Goal: Check status: Check status

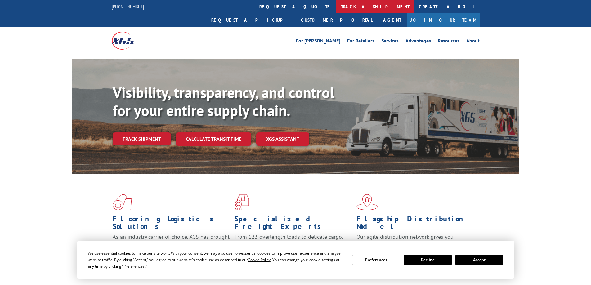
click at [336, 8] on link "track a shipment" at bounding box center [375, 6] width 78 height 13
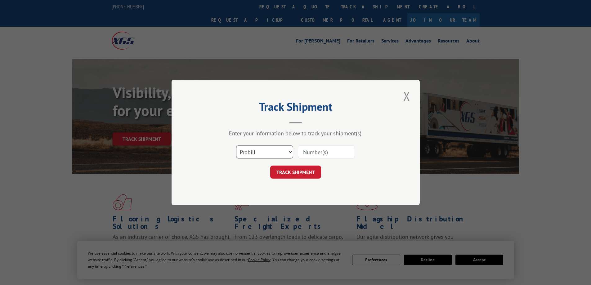
drag, startPoint x: 259, startPoint y: 149, endPoint x: 260, endPoint y: 153, distance: 3.8
click at [259, 149] on select "Select category... Probill BOL PO" at bounding box center [264, 151] width 57 height 13
select select "bol"
click at [236, 145] on select "Select category... Probill BOL PO" at bounding box center [264, 151] width 57 height 13
drag, startPoint x: 308, startPoint y: 153, endPoint x: 308, endPoint y: 162, distance: 9.0
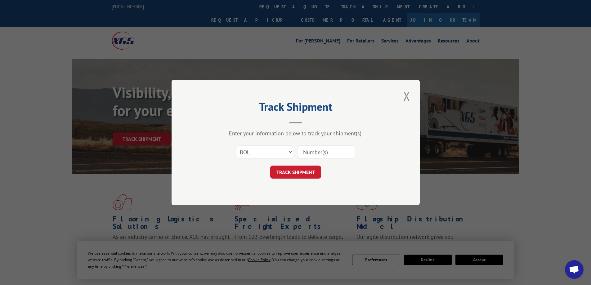
click at [308, 153] on input at bounding box center [326, 151] width 57 height 13
paste input "864634"
type input "864634"
click at [301, 169] on button "TRACK SHIPMENT" at bounding box center [295, 172] width 51 height 13
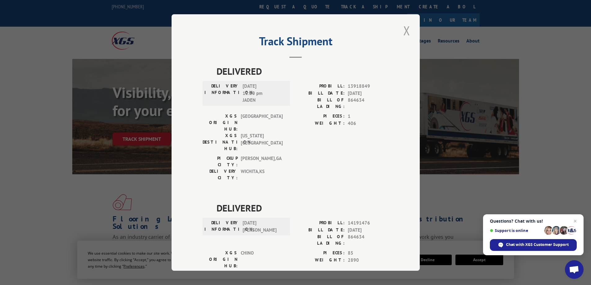
click at [403, 30] on button "Close modal" at bounding box center [406, 30] width 11 height 17
